Goal: Task Accomplishment & Management: Complete application form

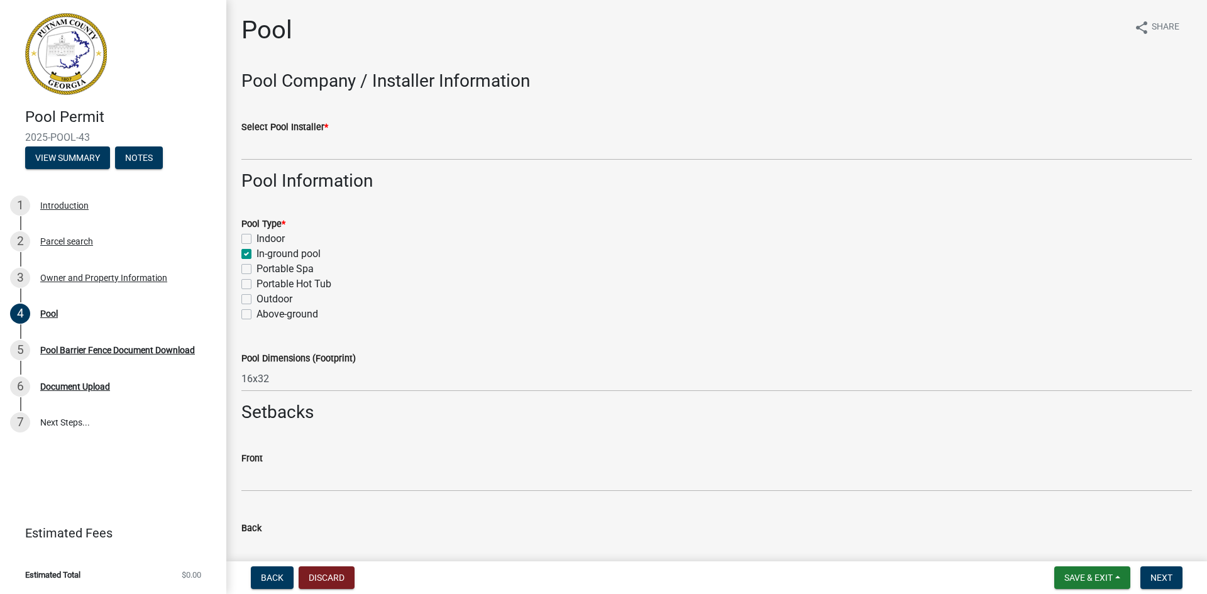
click at [358, 25] on div "Pool share Share" at bounding box center [716, 35] width 951 height 40
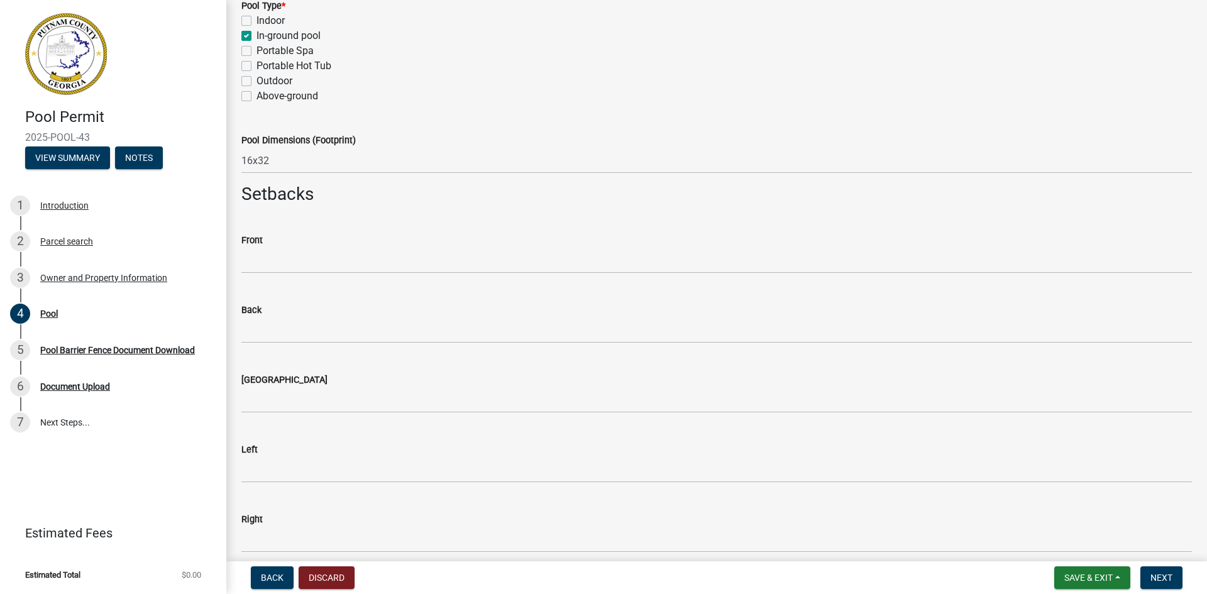
scroll to position [314, 0]
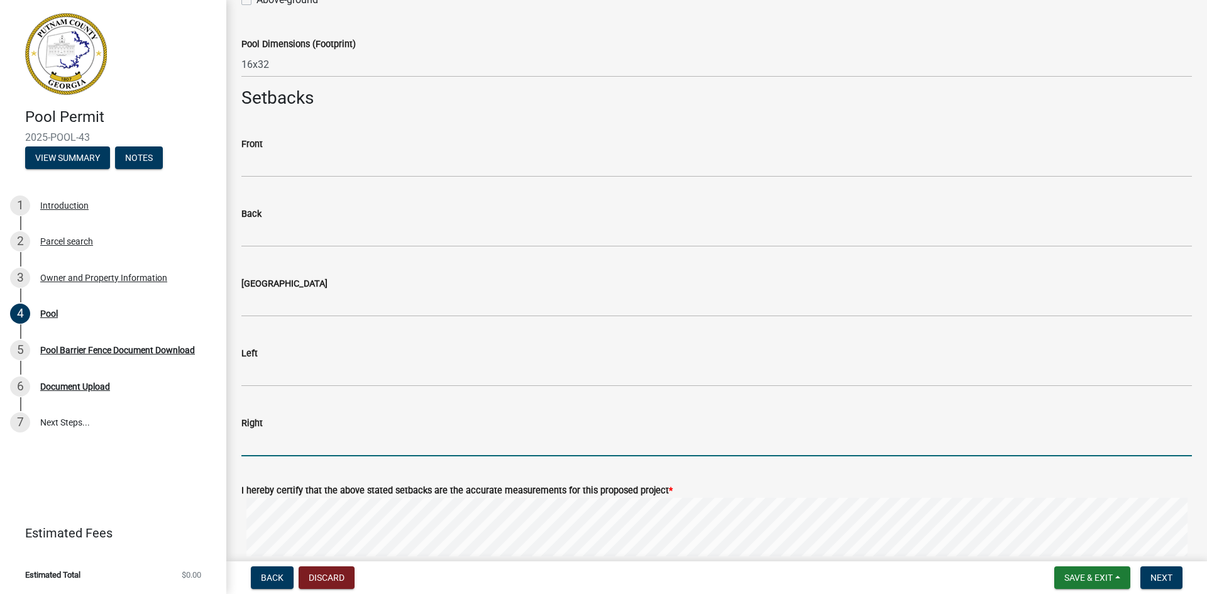
click at [292, 446] on input "text" at bounding box center [716, 444] width 951 height 26
type input "33"
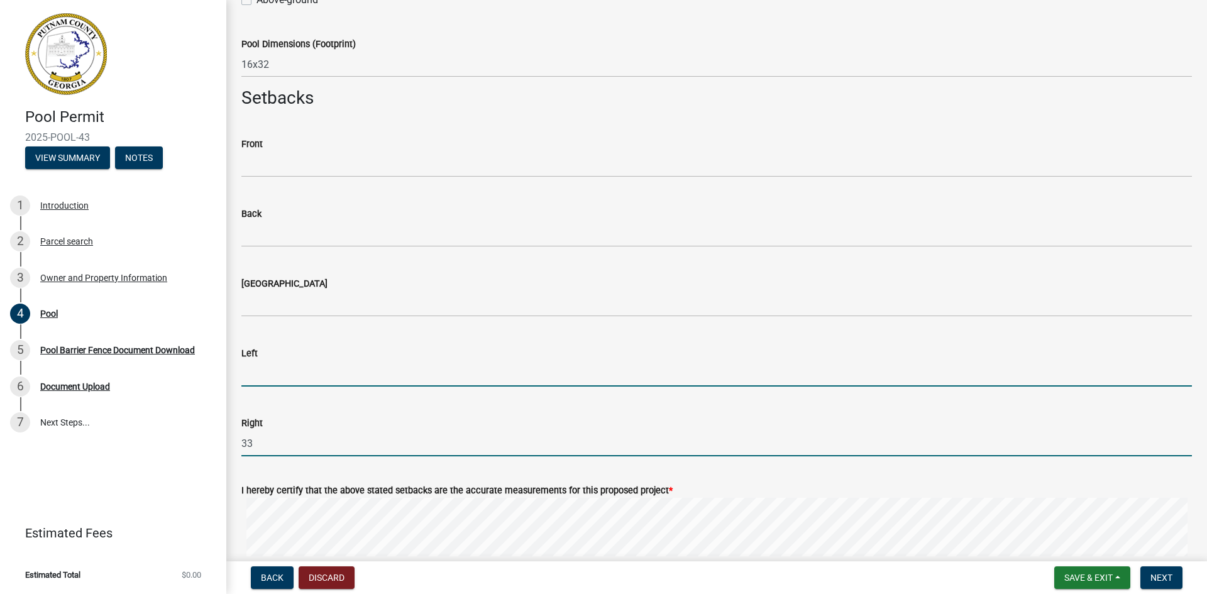
click at [269, 371] on input "text" at bounding box center [716, 374] width 951 height 26
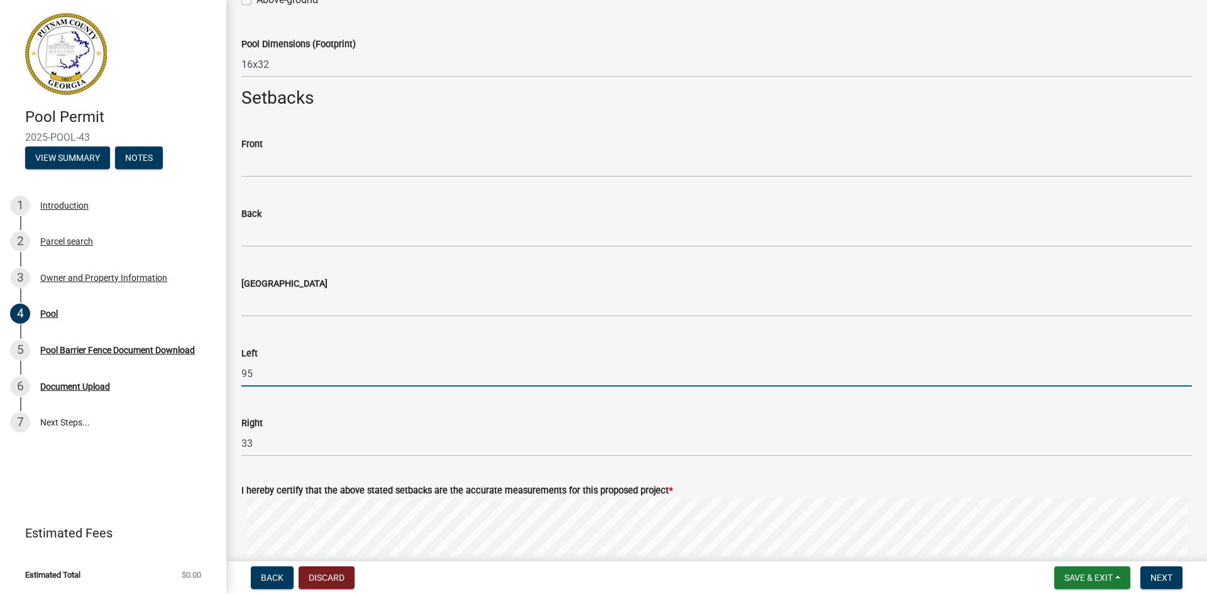
type input "95"
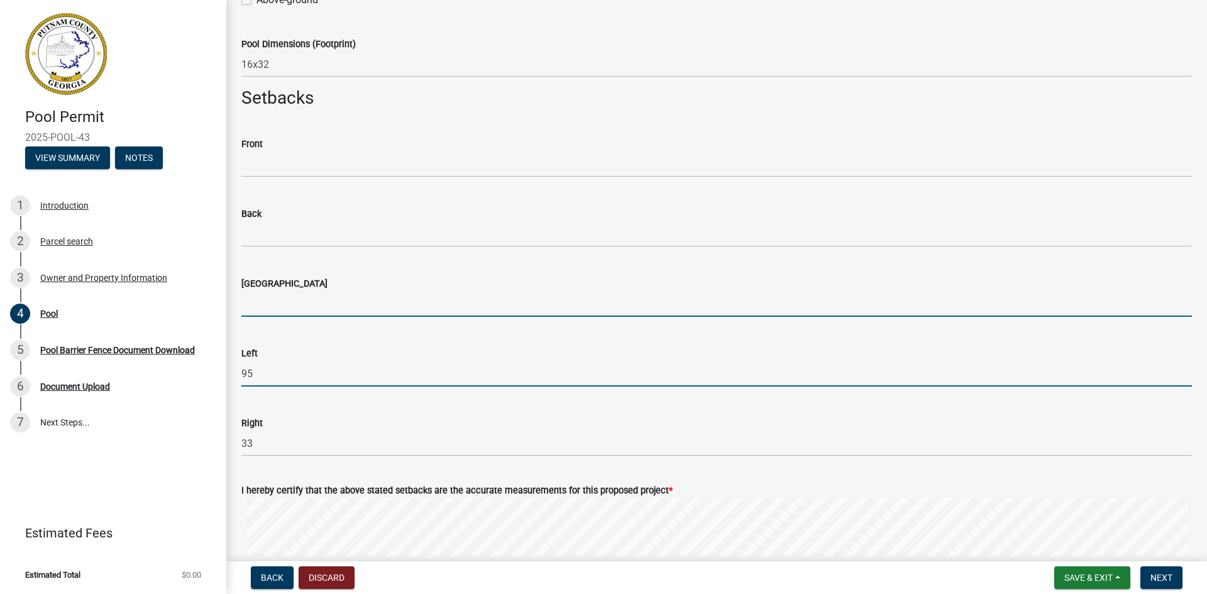
click at [270, 302] on input "text" at bounding box center [716, 304] width 951 height 26
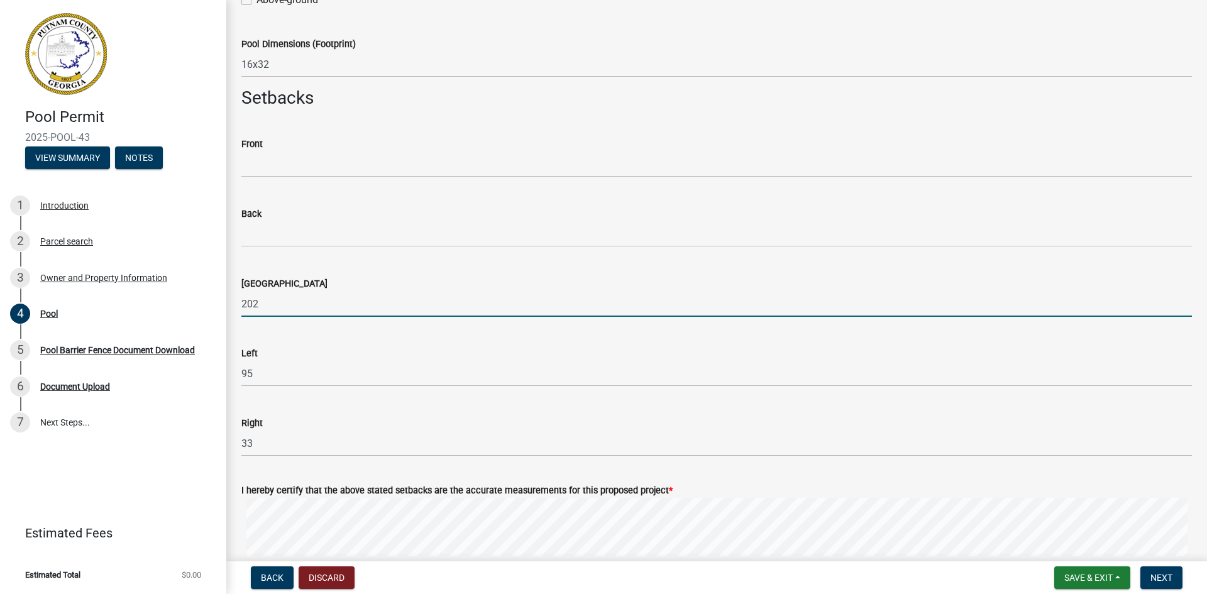
type input "202"
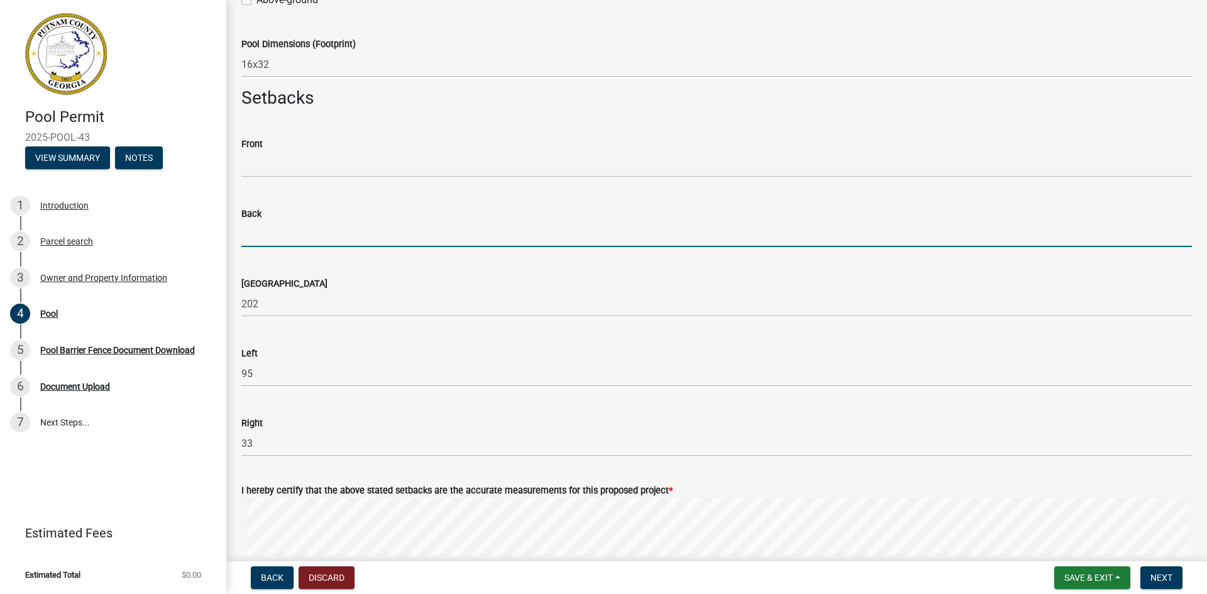
click at [286, 235] on input "text" at bounding box center [716, 234] width 951 height 26
type input "202"
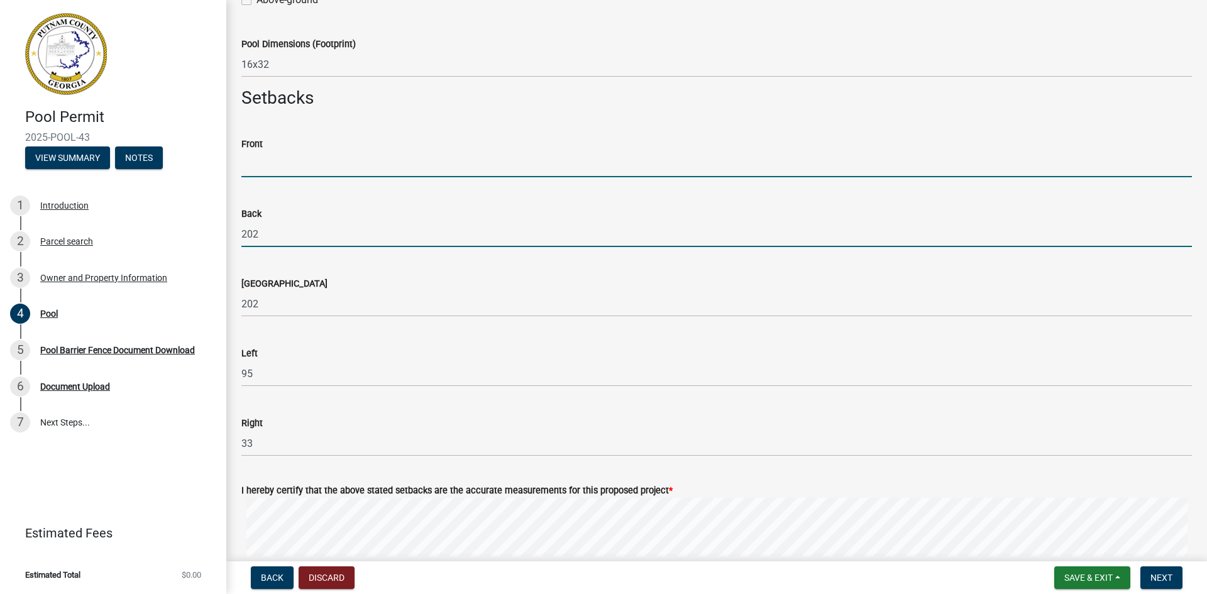
click at [260, 159] on input "text" at bounding box center [716, 165] width 951 height 26
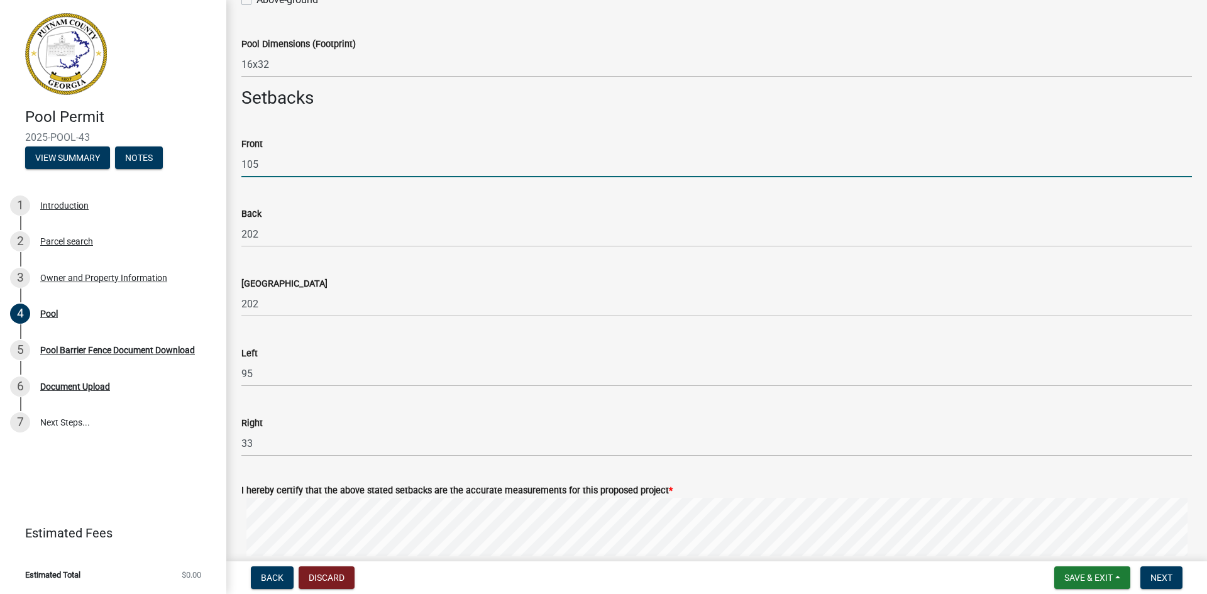
type input "105"
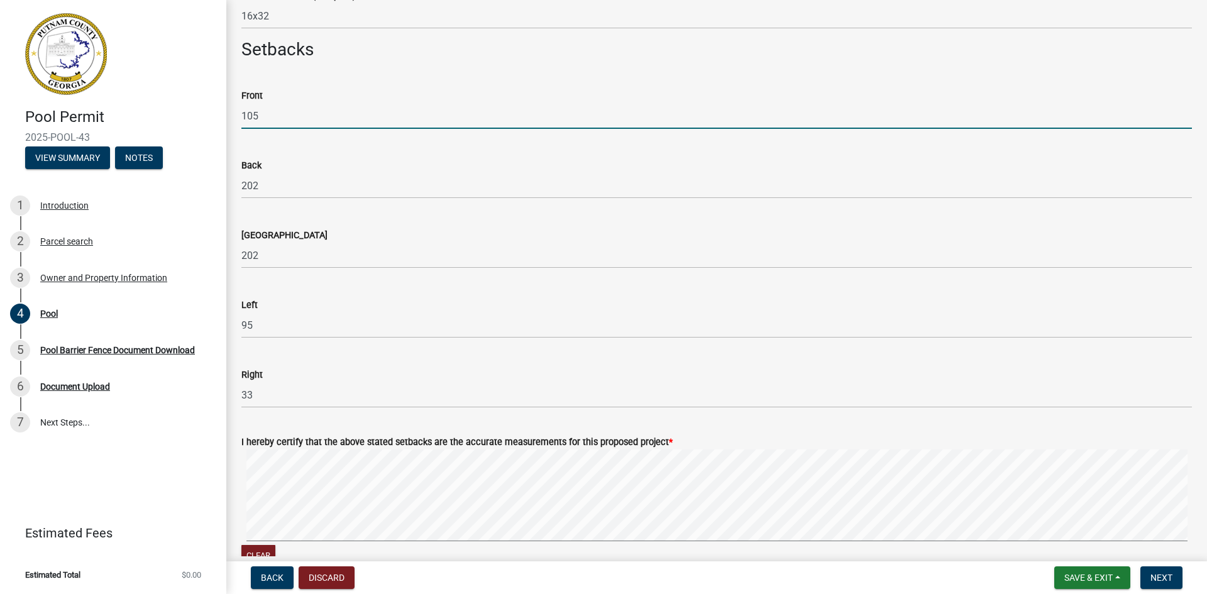
scroll to position [440, 0]
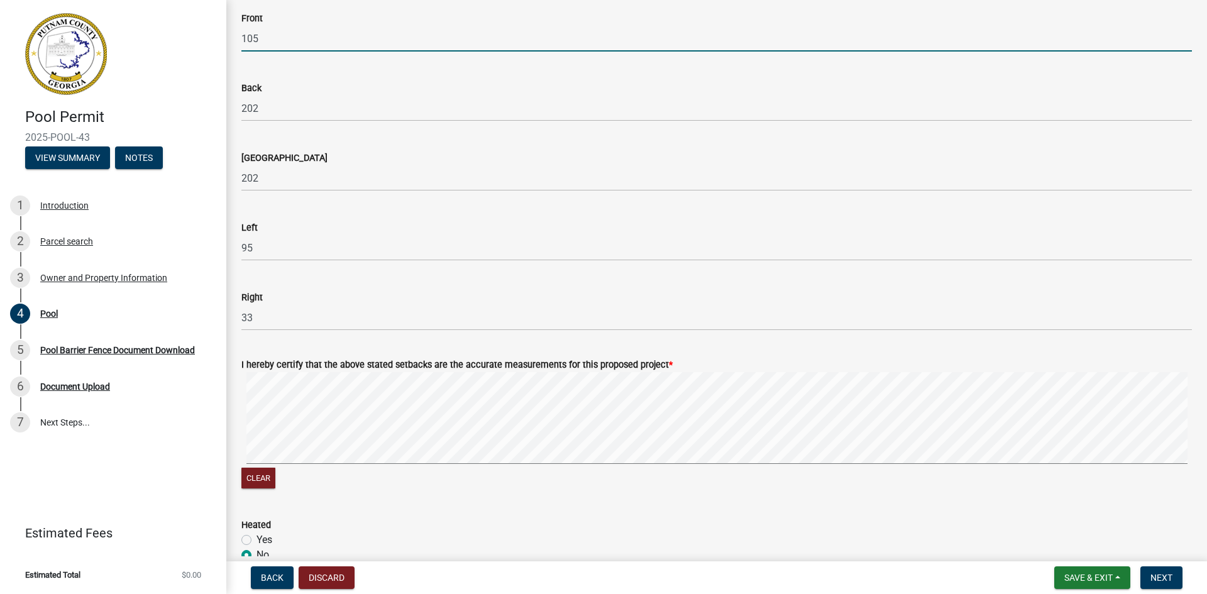
click at [286, 488] on div "Clear" at bounding box center [716, 431] width 951 height 119
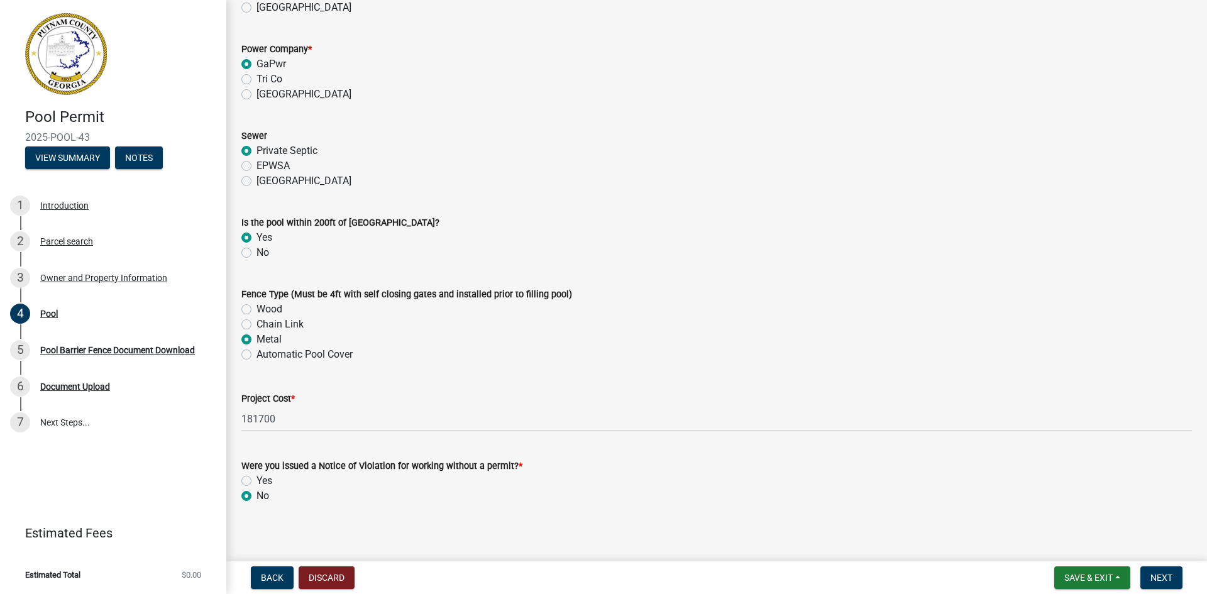
scroll to position [1154, 0]
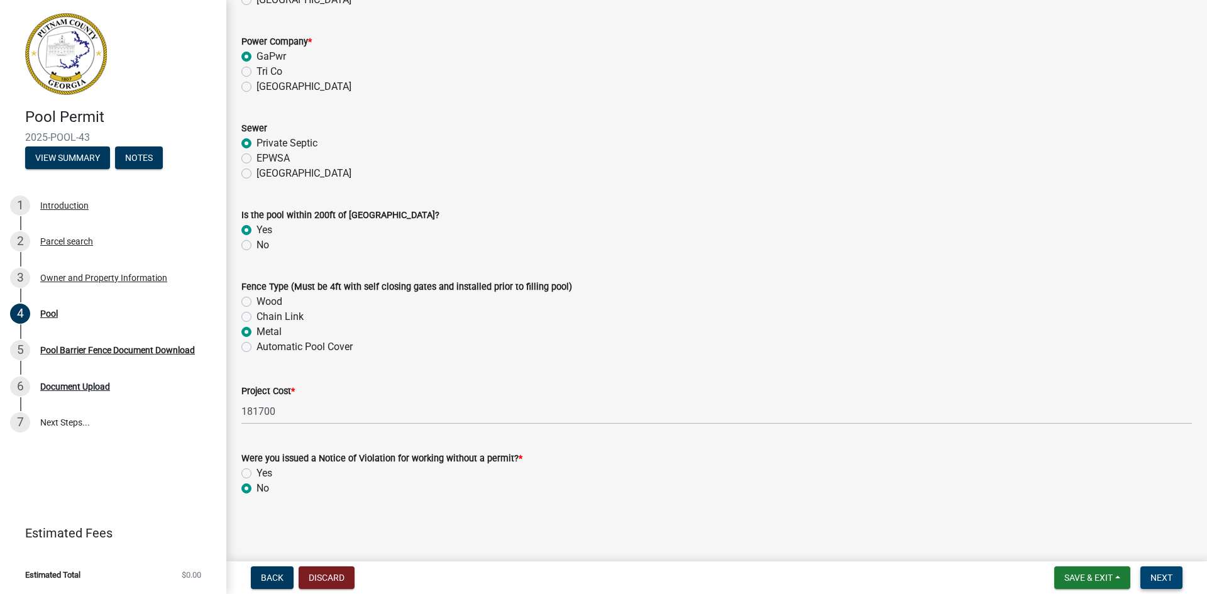
click at [1163, 579] on span "Next" at bounding box center [1162, 578] width 22 height 10
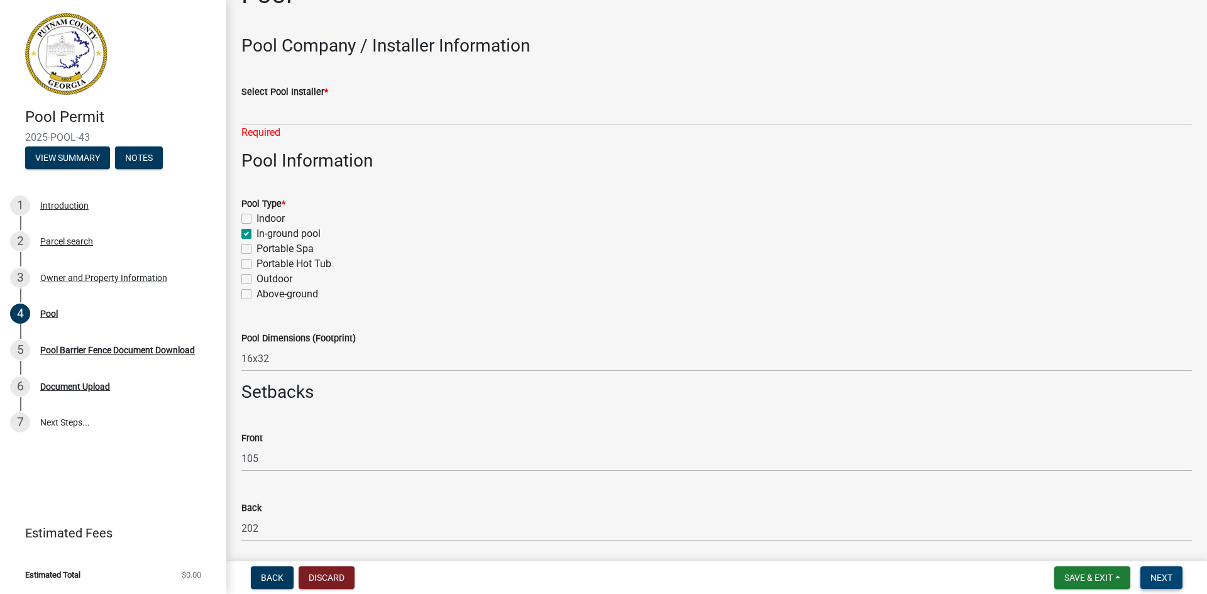
scroll to position [0, 0]
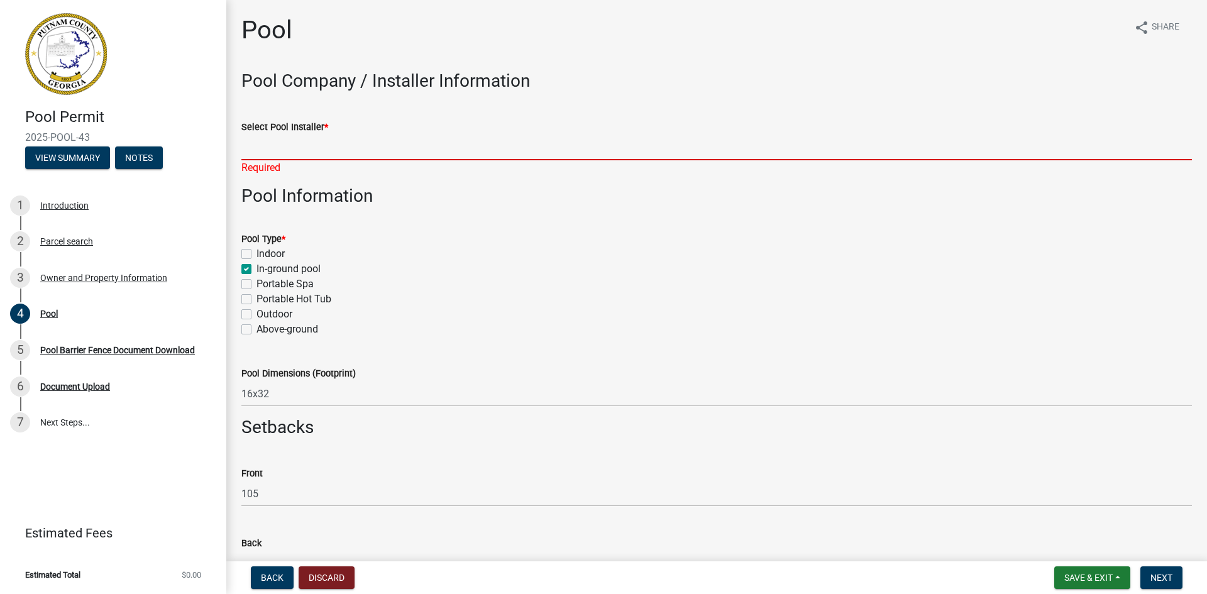
click at [294, 150] on input "Select Pool Installer *" at bounding box center [716, 148] width 951 height 26
type input "Lake Country Pools"
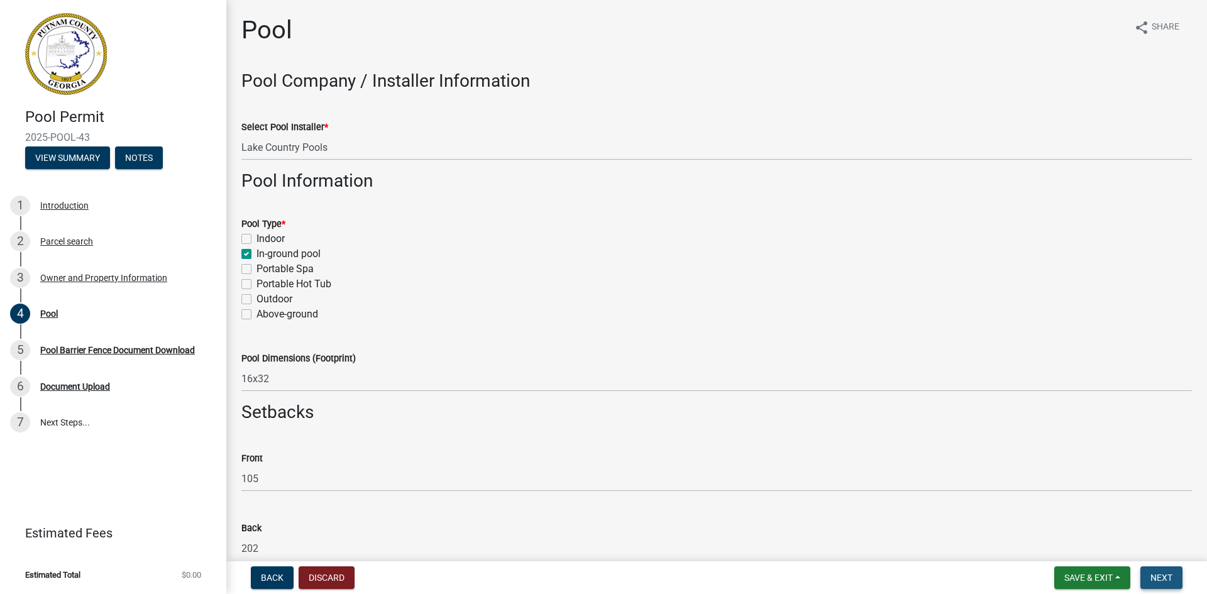
click at [1163, 573] on span "Next" at bounding box center [1162, 578] width 22 height 10
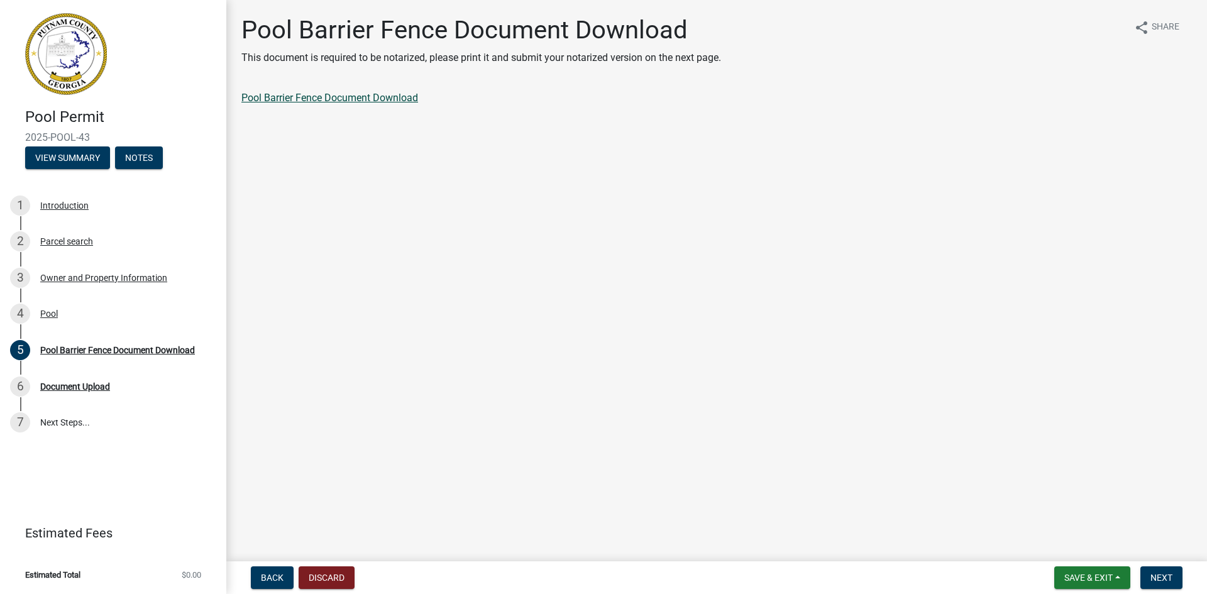
click at [367, 97] on link "Pool Barrier Fence Document Download" at bounding box center [329, 98] width 177 height 12
click at [101, 382] on div "Document Upload" at bounding box center [75, 386] width 70 height 9
click at [1164, 574] on span "Next" at bounding box center [1162, 578] width 22 height 10
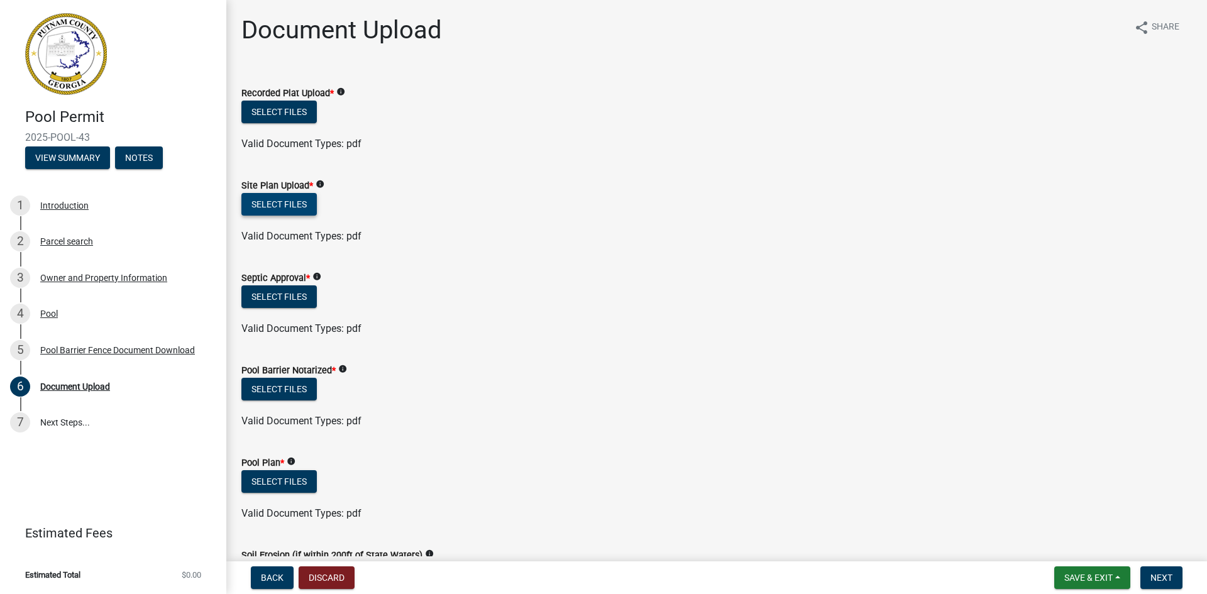
click at [272, 207] on button "Select files" at bounding box center [278, 204] width 75 height 23
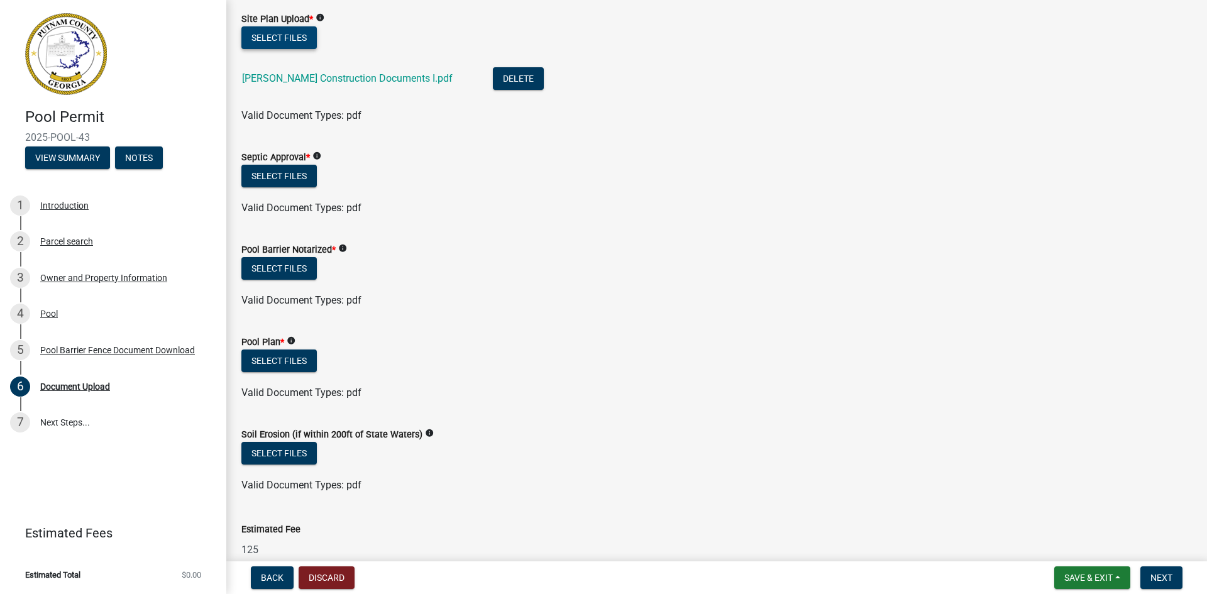
scroll to position [189, 0]
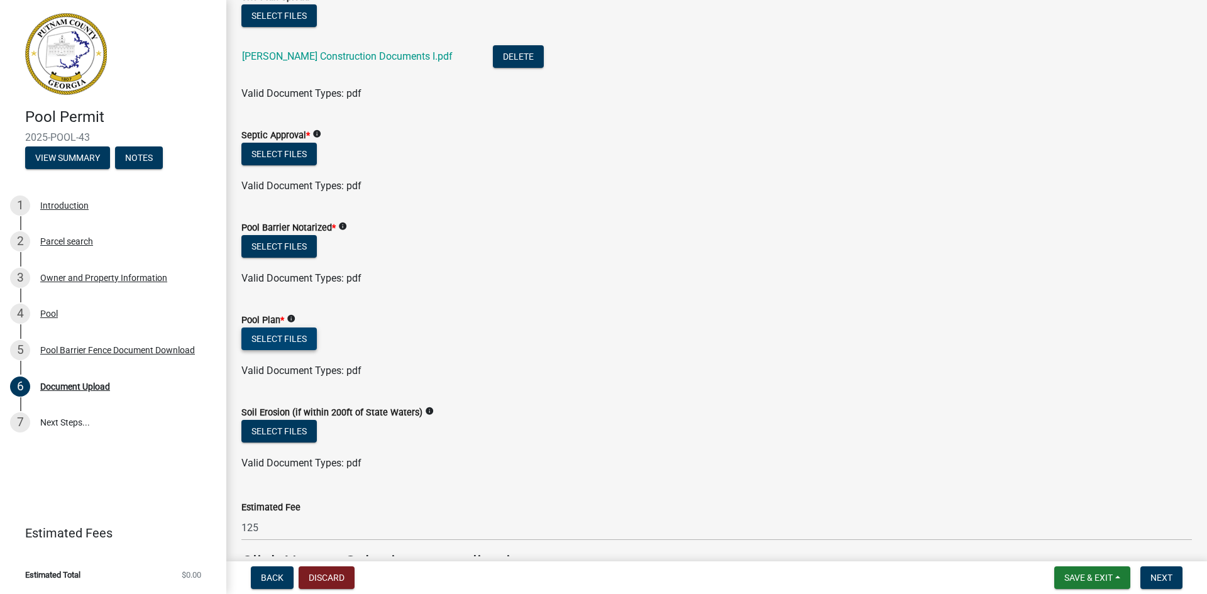
click at [281, 332] on button "Select files" at bounding box center [278, 339] width 75 height 23
click at [289, 340] on button "Select files" at bounding box center [278, 339] width 75 height 23
click at [286, 340] on button "Select files" at bounding box center [278, 339] width 75 height 23
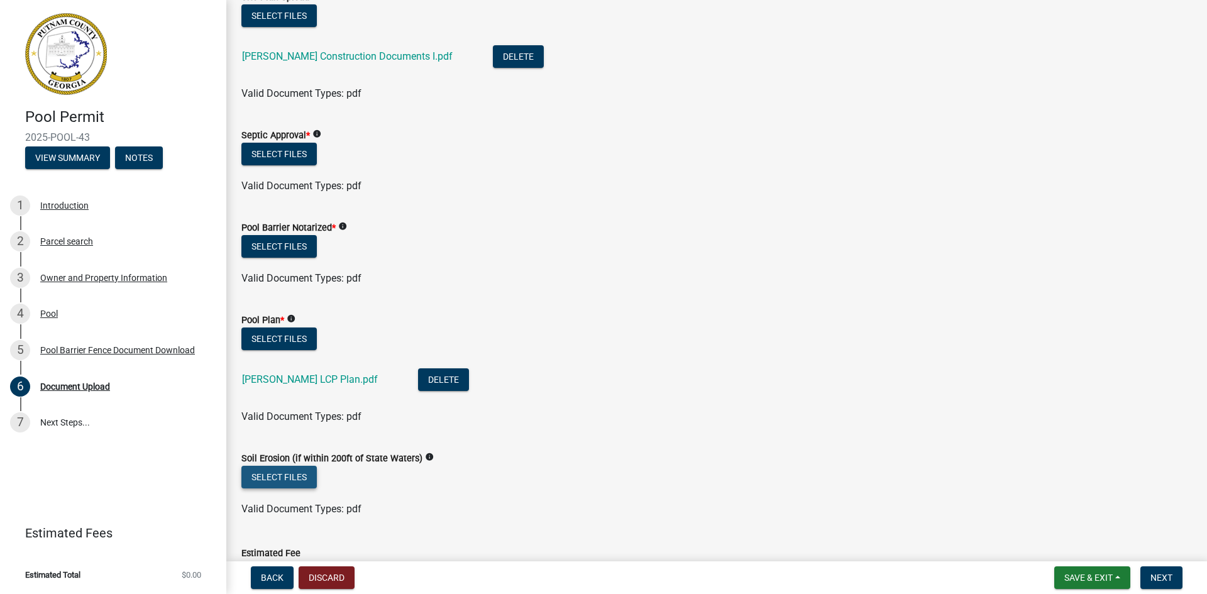
click at [301, 475] on button "Select files" at bounding box center [278, 477] width 75 height 23
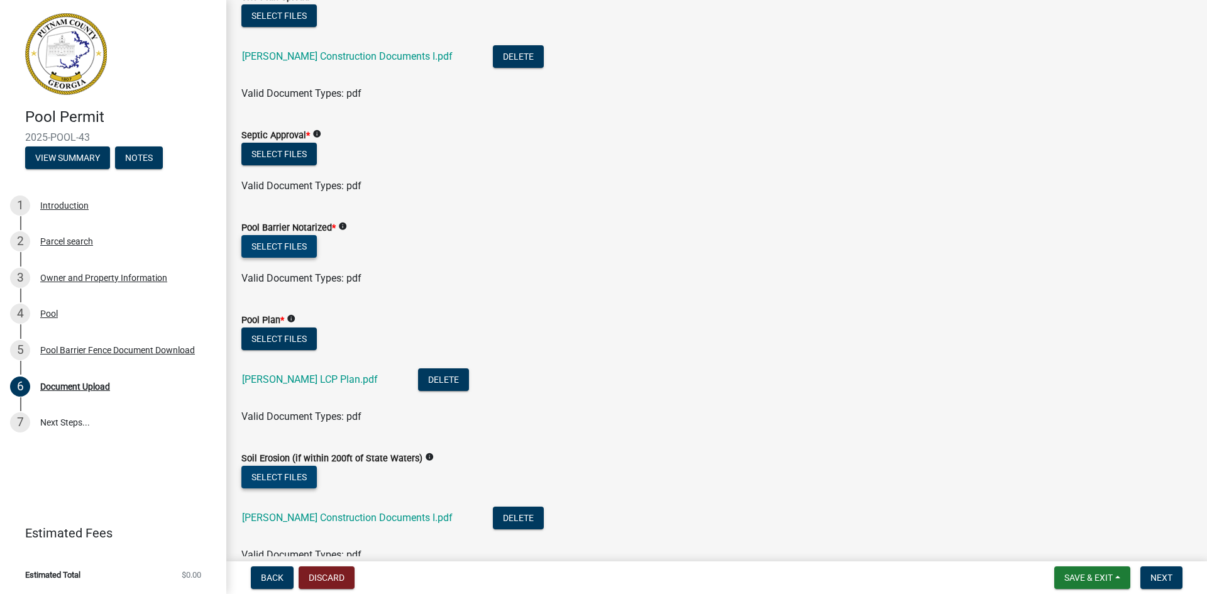
scroll to position [126, 0]
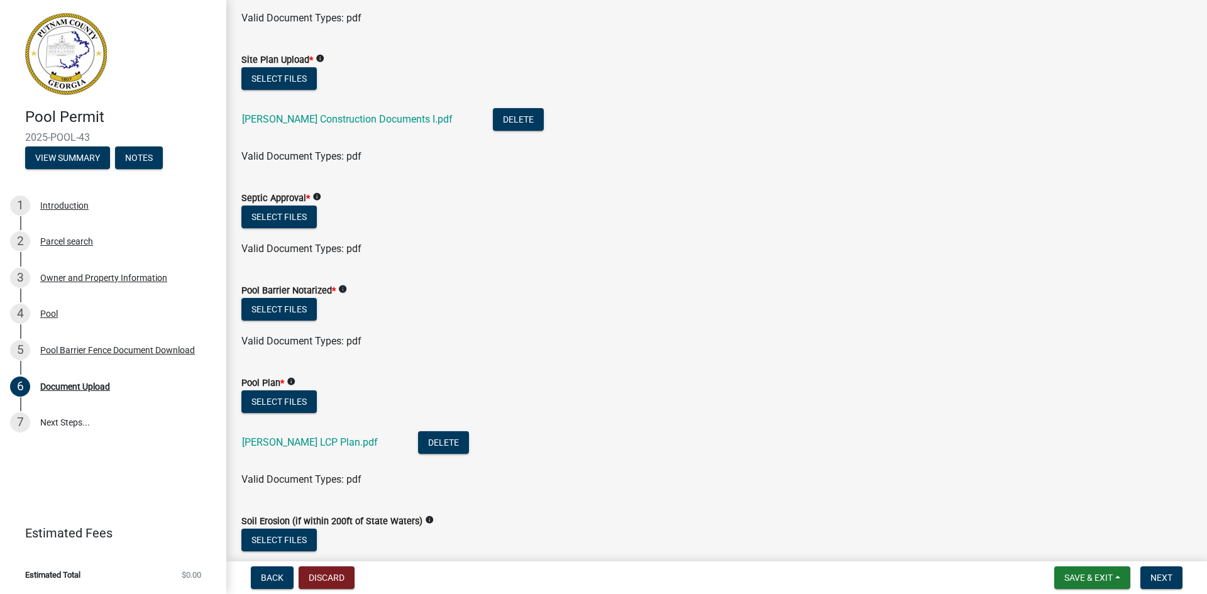
click at [343, 287] on icon "info" at bounding box center [342, 289] width 9 height 9
click at [348, 317] on div "Select files" at bounding box center [716, 311] width 951 height 26
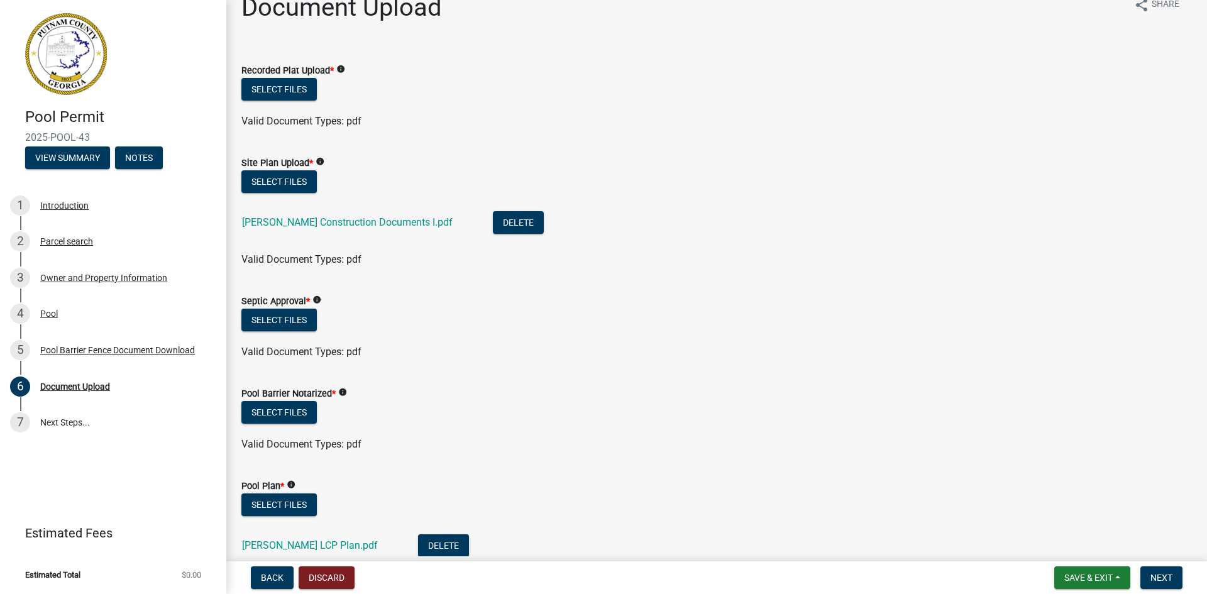
scroll to position [0, 0]
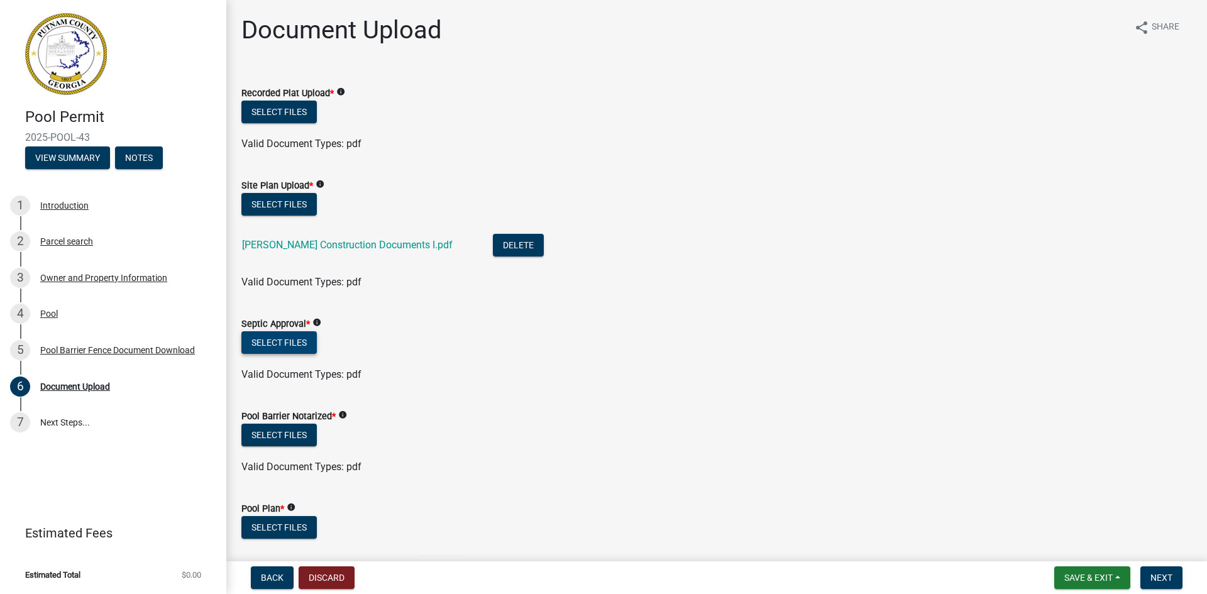
click at [271, 340] on button "Select files" at bounding box center [278, 342] width 75 height 23
click at [290, 341] on button "Select files" at bounding box center [278, 342] width 75 height 23
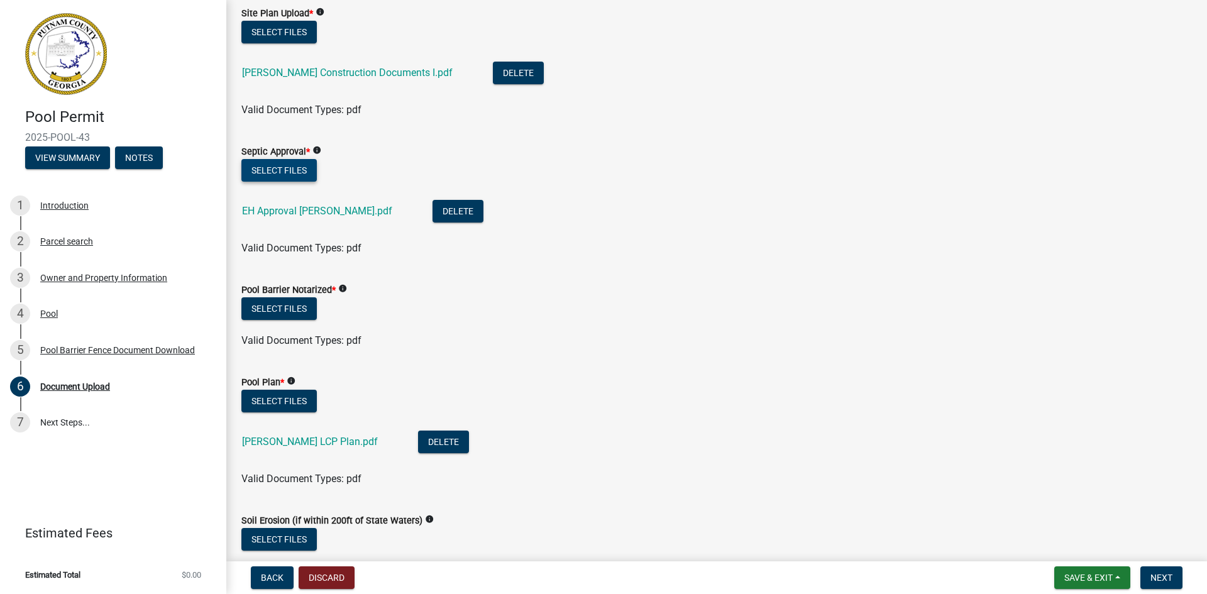
scroll to position [189, 0]
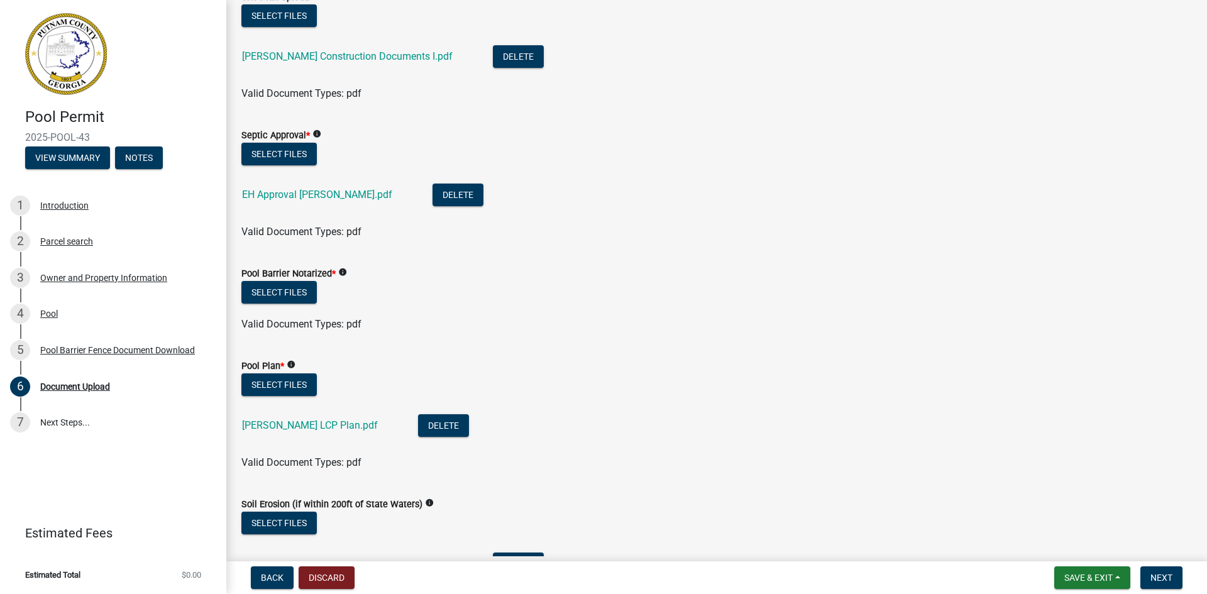
click at [341, 272] on icon "info" at bounding box center [342, 272] width 9 height 9
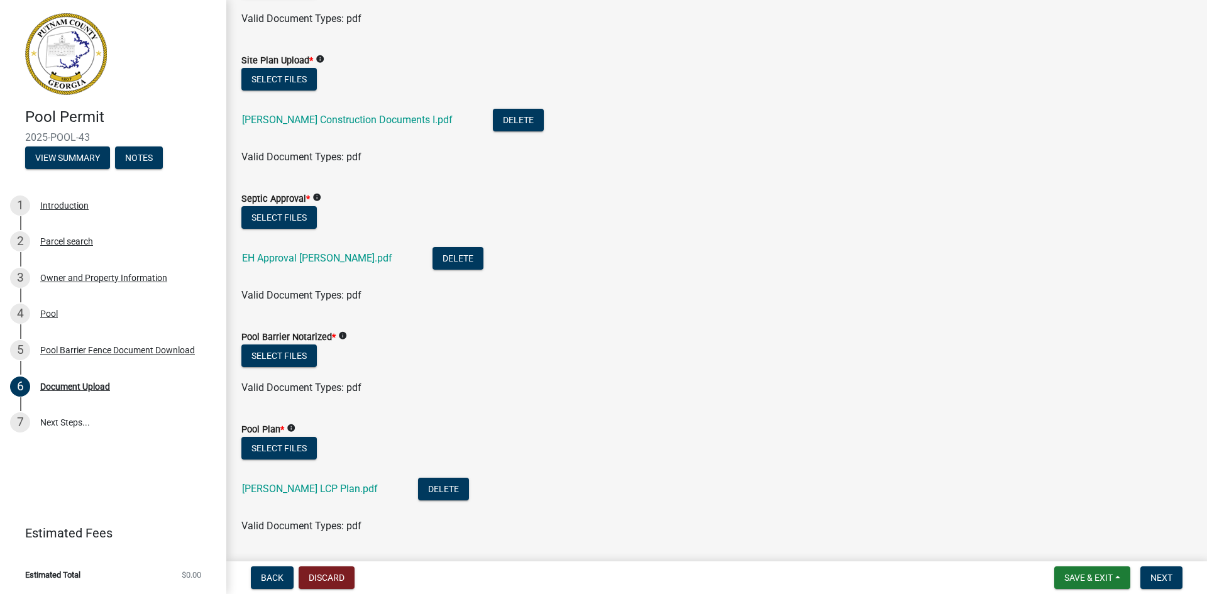
scroll to position [126, 0]
click at [62, 351] on div "Pool Barrier Fence Document Download" at bounding box center [117, 350] width 155 height 9
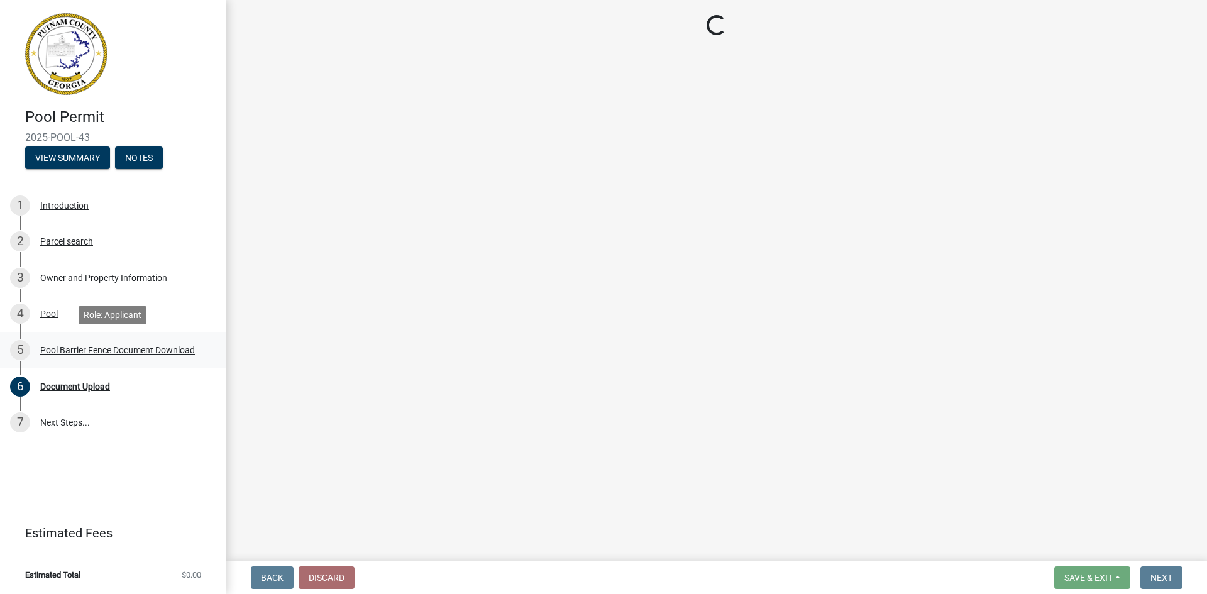
scroll to position [0, 0]
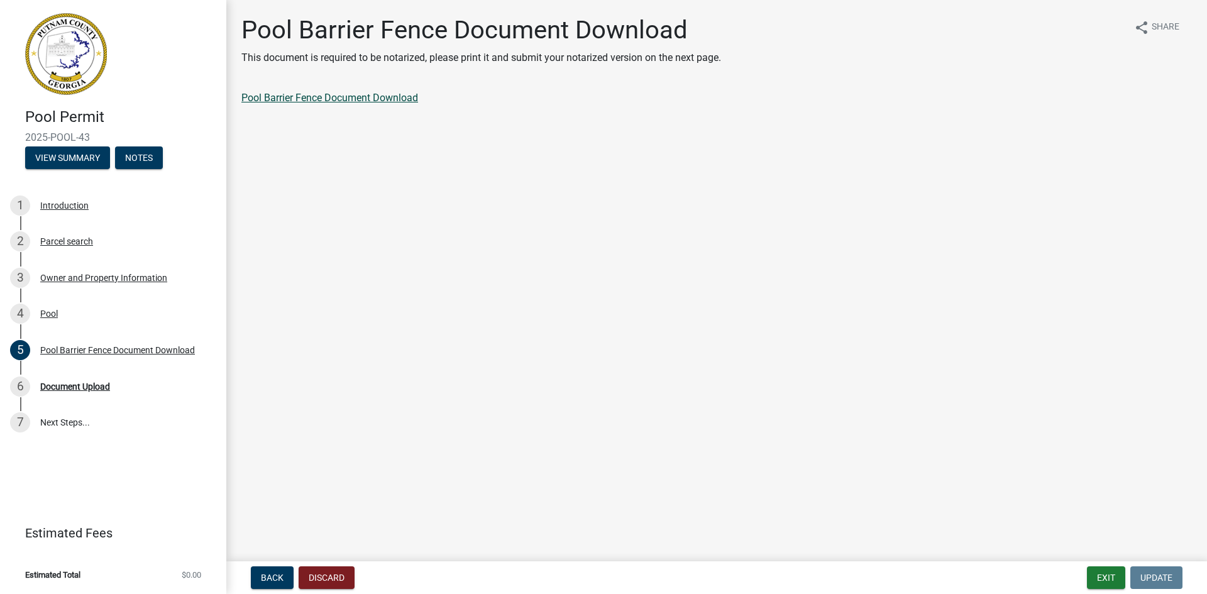
click at [382, 100] on link "Pool Barrier Fence Document Download" at bounding box center [329, 98] width 177 height 12
click at [98, 353] on div "Pool Barrier Fence Document Download" at bounding box center [117, 350] width 155 height 9
click at [109, 383] on div "Document Upload" at bounding box center [75, 386] width 70 height 9
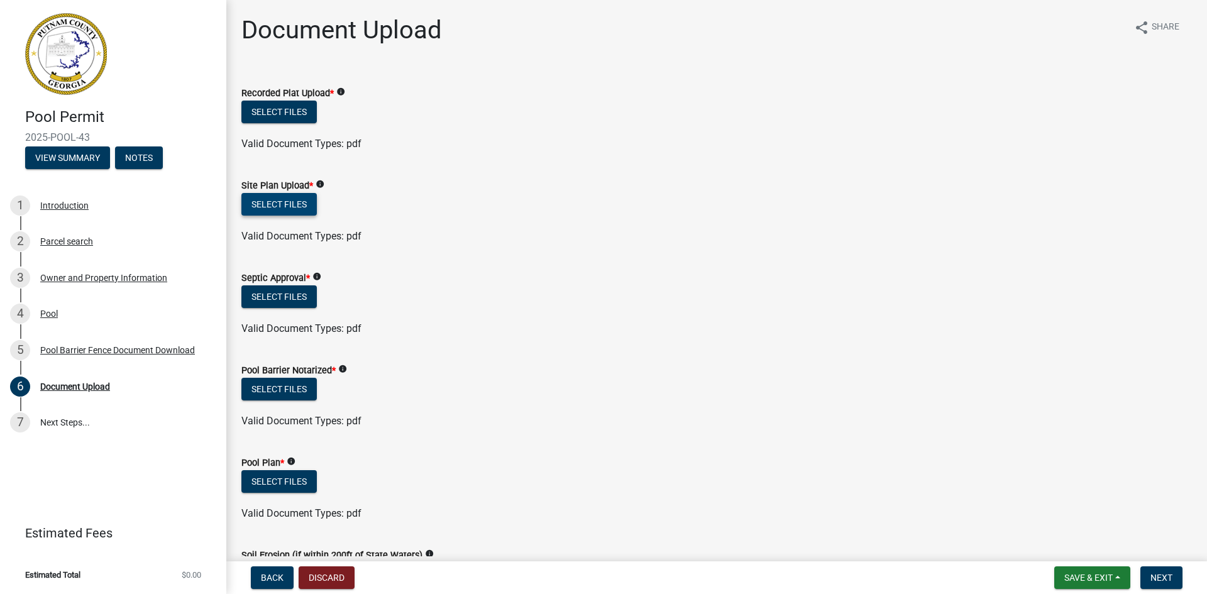
click at [277, 206] on button "Select files" at bounding box center [278, 204] width 75 height 23
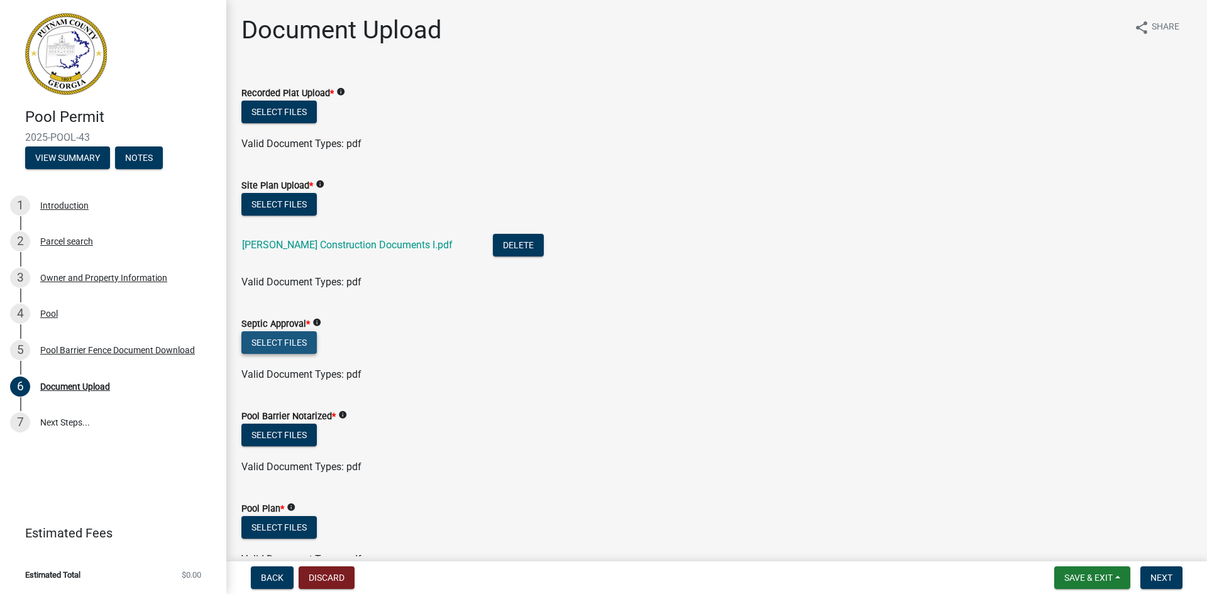
click at [293, 338] on button "Select files" at bounding box center [278, 342] width 75 height 23
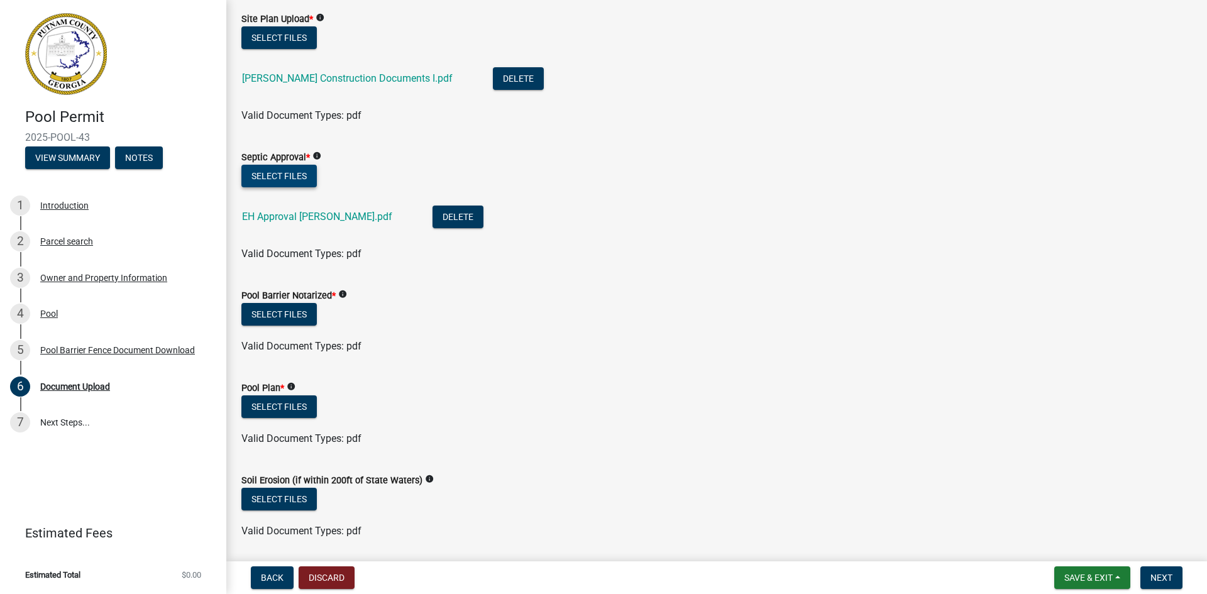
scroll to position [189, 0]
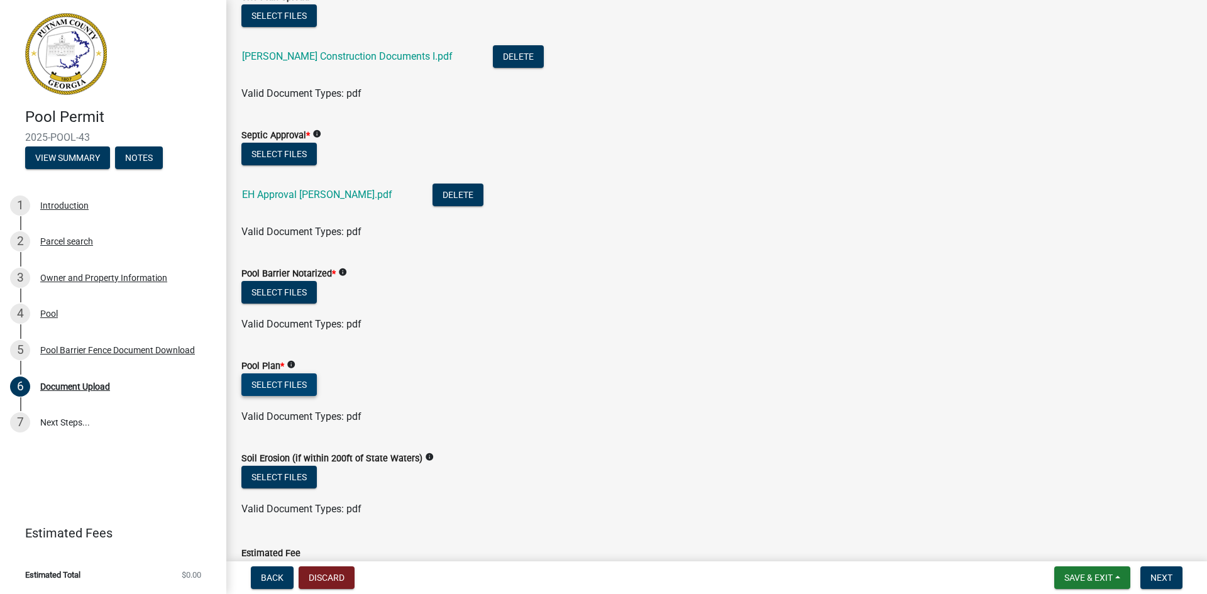
click at [271, 384] on button "Select files" at bounding box center [278, 384] width 75 height 23
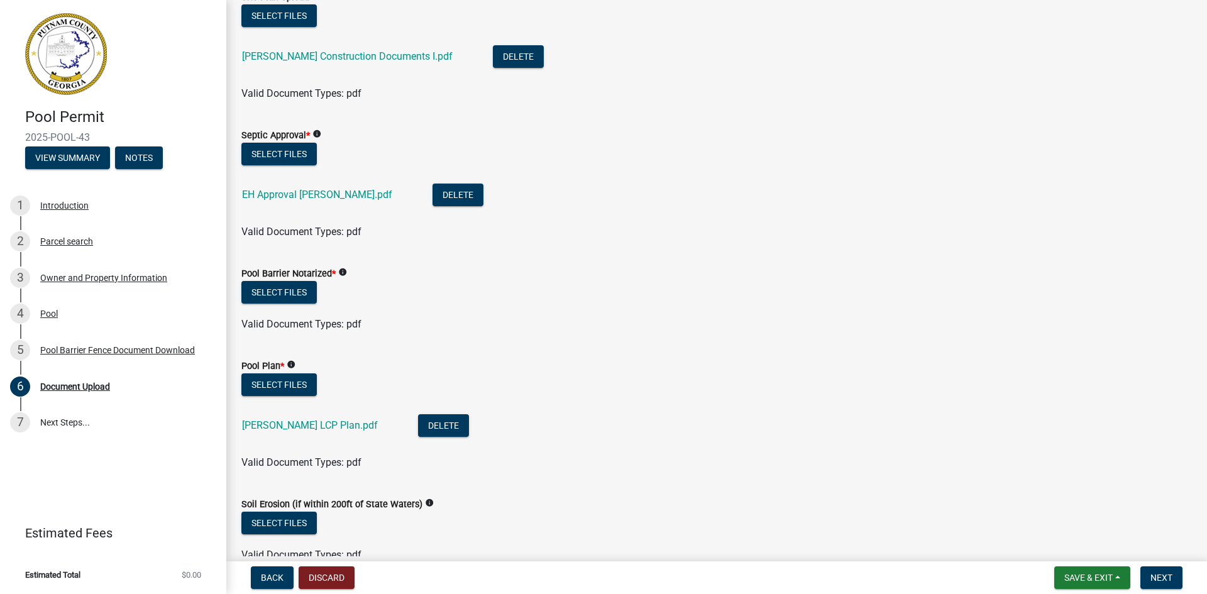
click at [275, 500] on label "Soil Erosion (if within 200ft of State Waters)" at bounding box center [331, 504] width 181 height 9
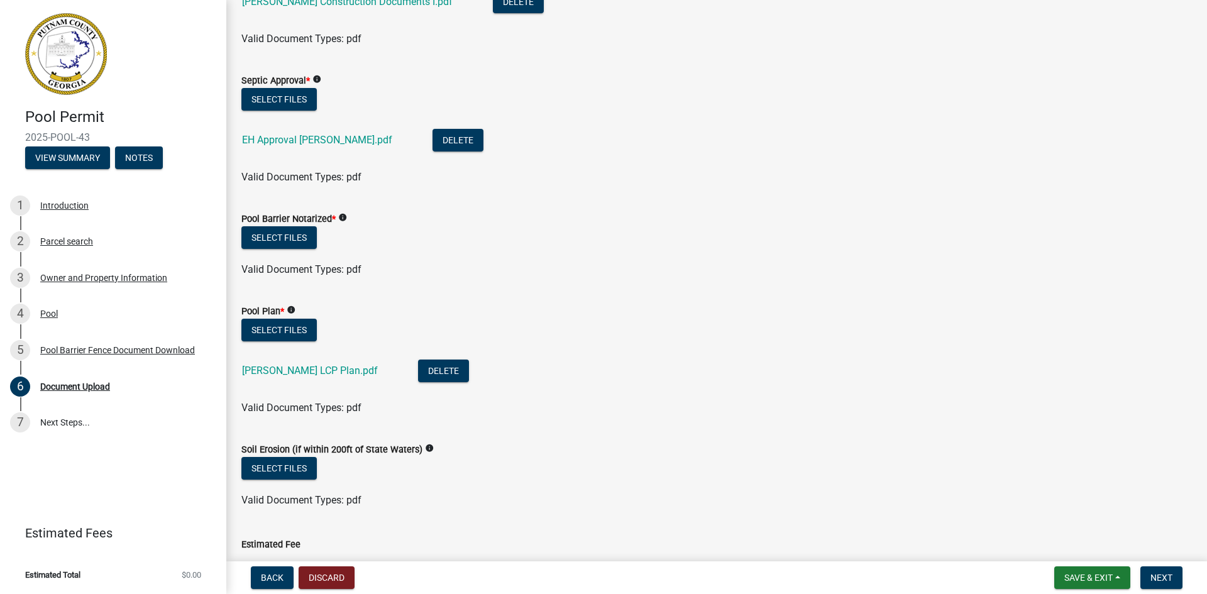
scroll to position [357, 0]
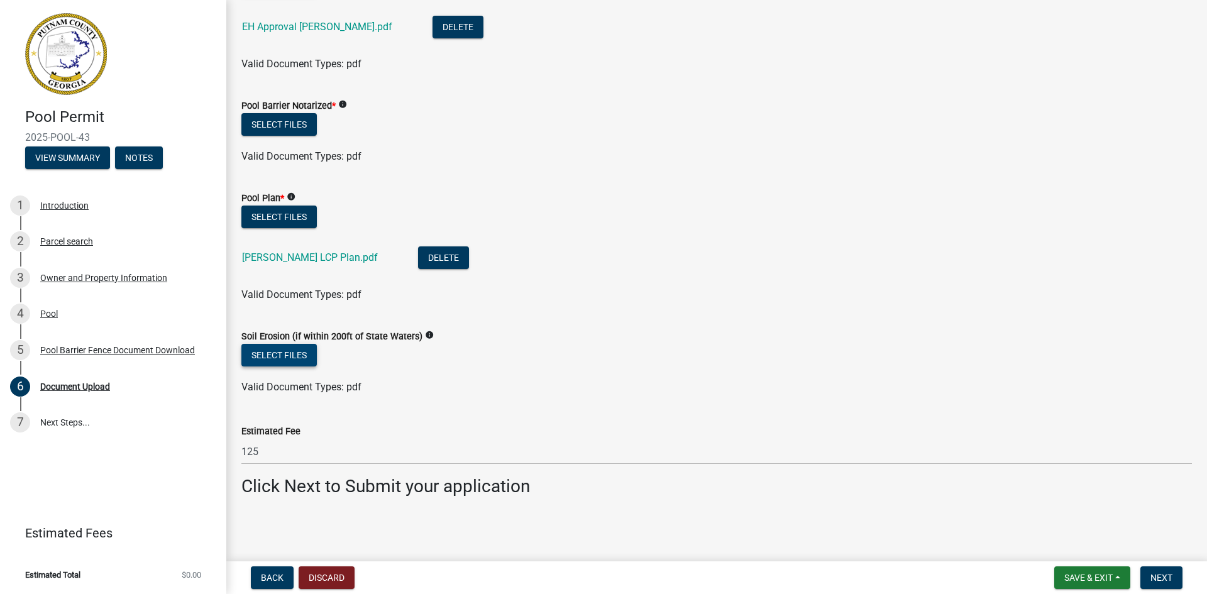
click at [290, 355] on button "Select files" at bounding box center [278, 355] width 75 height 23
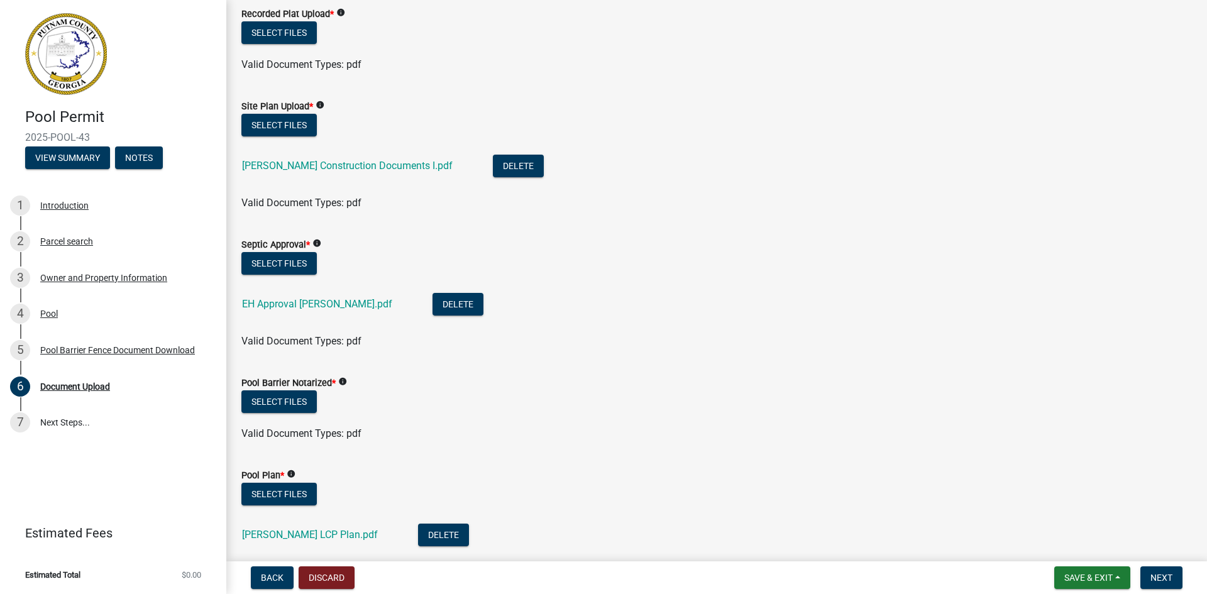
scroll to position [42, 0]
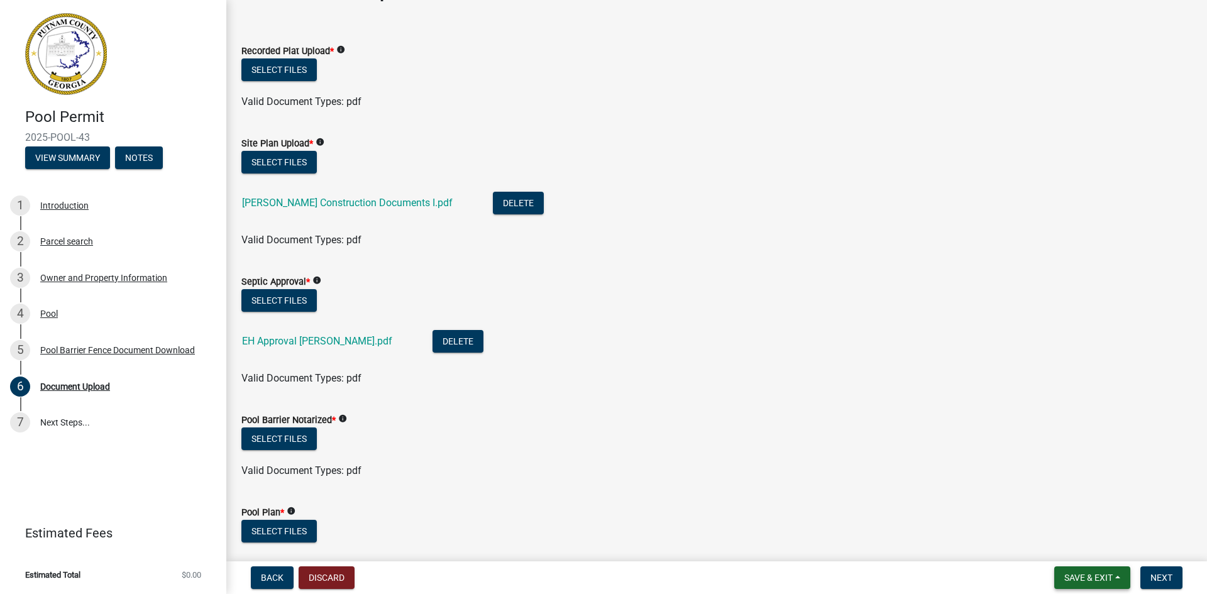
click at [1108, 577] on span "Save & Exit" at bounding box center [1088, 578] width 48 height 10
click at [1073, 524] on button "Save" at bounding box center [1080, 515] width 101 height 30
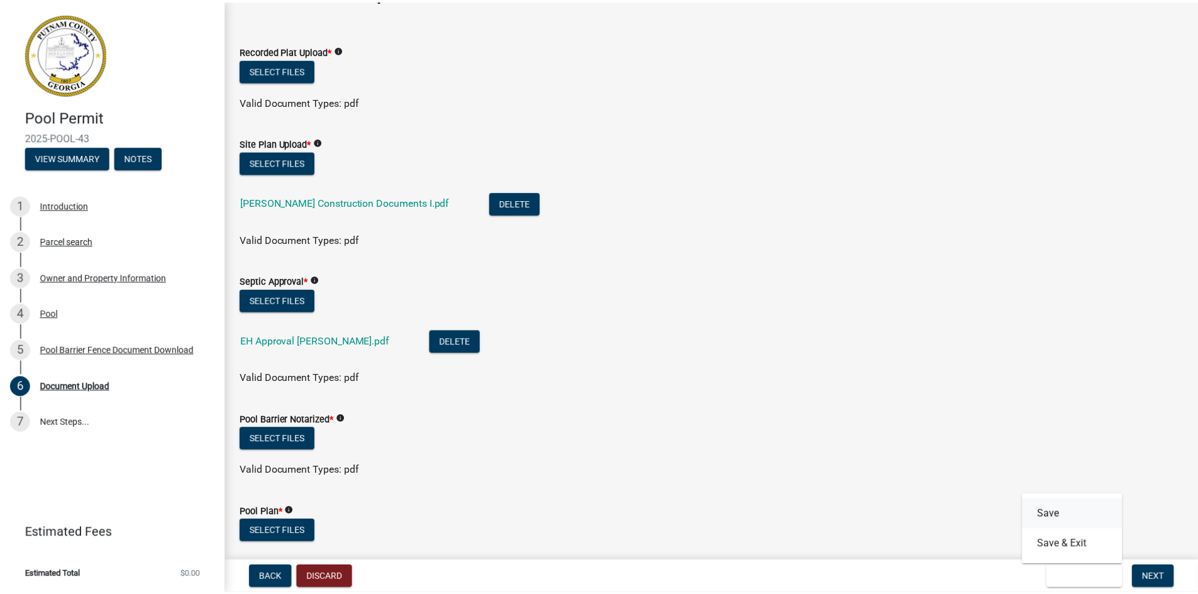
scroll to position [0, 0]
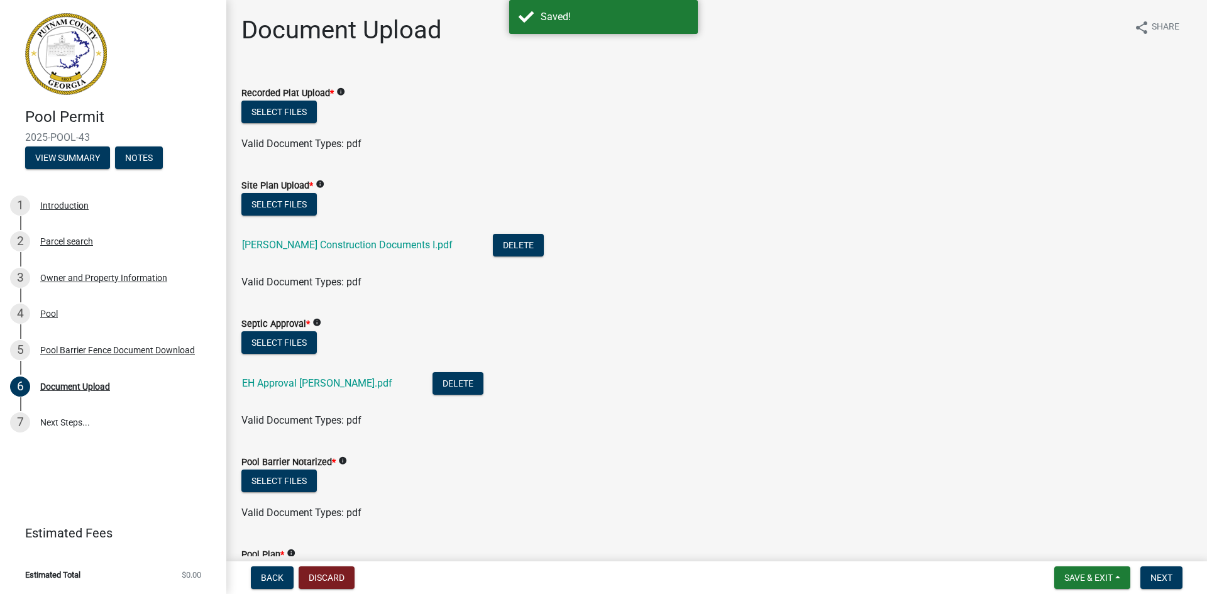
click at [409, 141] on div "Valid Document Types: pdf" at bounding box center [717, 143] width 970 height 15
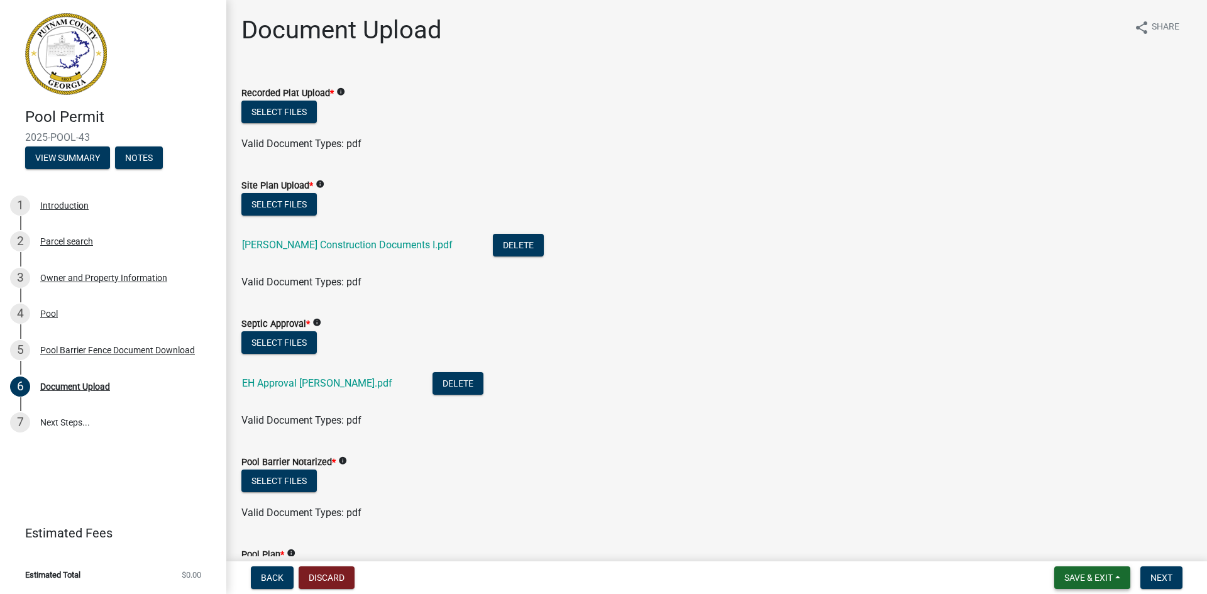
click at [1102, 578] on span "Save & Exit" at bounding box center [1088, 578] width 48 height 10
click at [1097, 553] on button "Save & Exit" at bounding box center [1080, 545] width 101 height 30
